Goal: Information Seeking & Learning: Learn about a topic

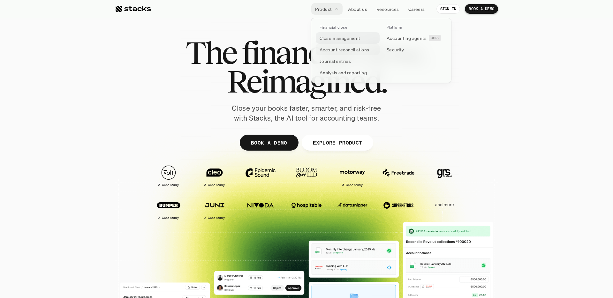
click at [335, 41] on p "Close management" at bounding box center [340, 38] width 41 height 7
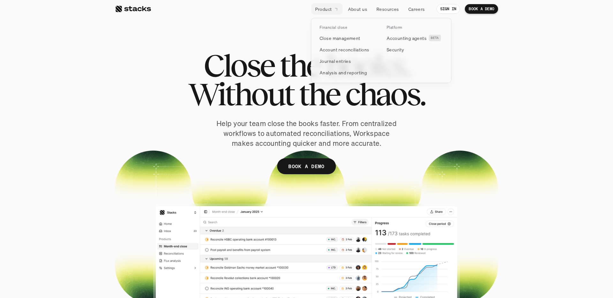
click at [335, 7] on icon at bounding box center [336, 9] width 6 height 6
click at [337, 45] on link "Account reconciliations" at bounding box center [348, 49] width 64 height 11
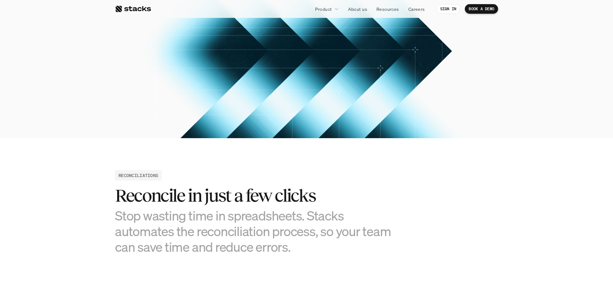
scroll to position [164, 0]
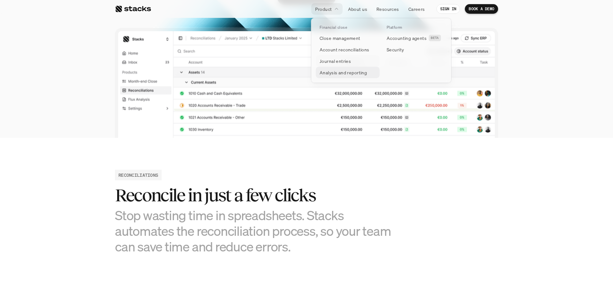
click at [333, 71] on p "Analysis and reporting" at bounding box center [343, 72] width 47 height 7
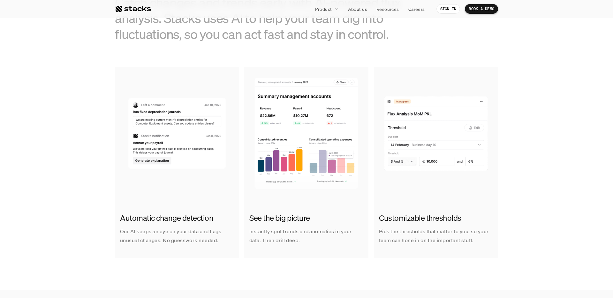
scroll to position [379, 0]
